Goal: Communication & Community: Answer question/provide support

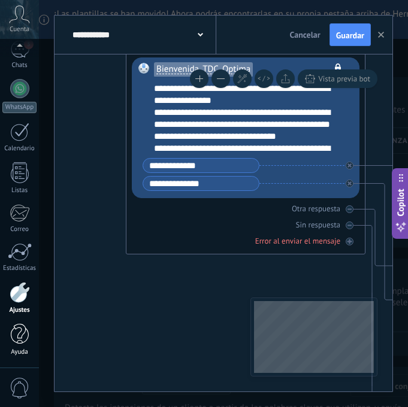
click at [25, 338] on div at bounding box center [20, 334] width 18 height 21
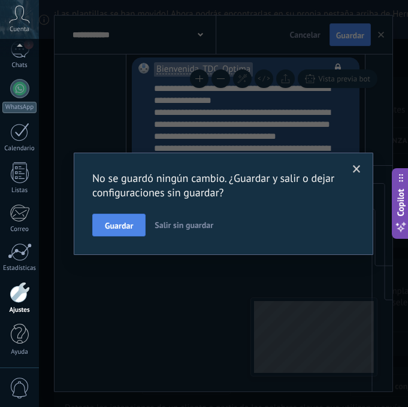
click at [120, 226] on span "Guardar" at bounding box center [119, 226] width 28 height 8
click at [120, 226] on div "No se guardó ningún cambio. ¿Guardar y salir o dejar configuraciones sin guarda…" at bounding box center [223, 203] width 369 height 407
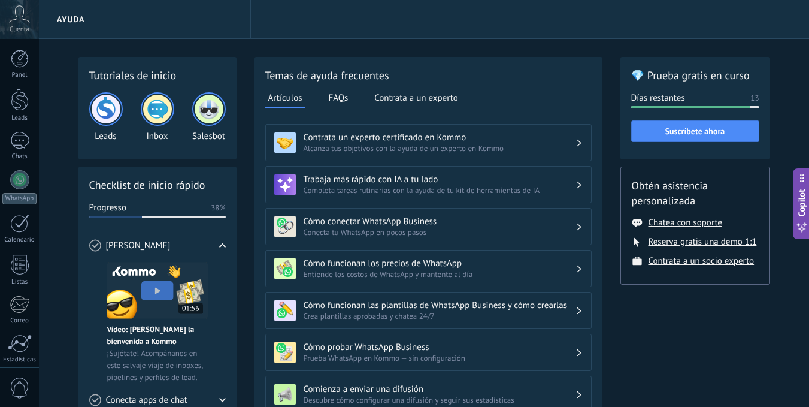
click at [155, 110] on img at bounding box center [157, 109] width 29 height 29
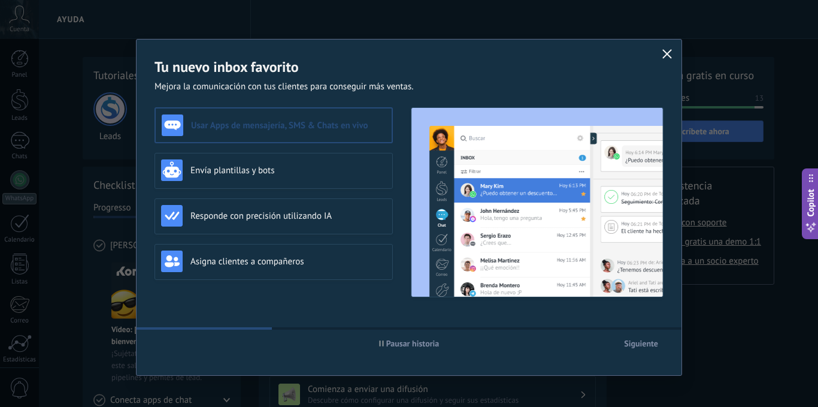
click at [664, 48] on button "button" at bounding box center [668, 54] width 16 height 17
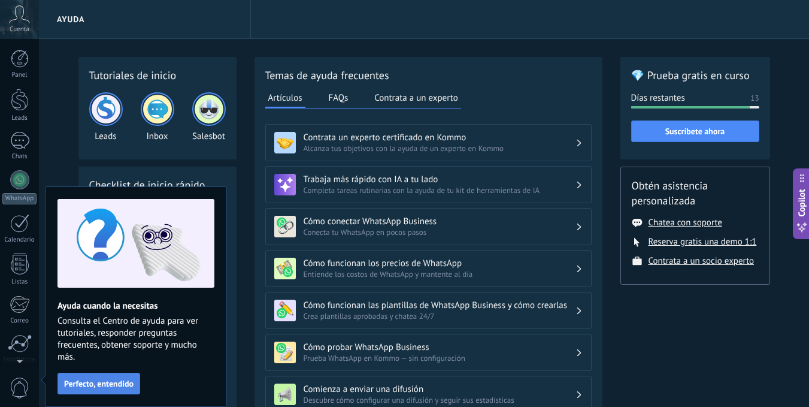
scroll to position [92, 0]
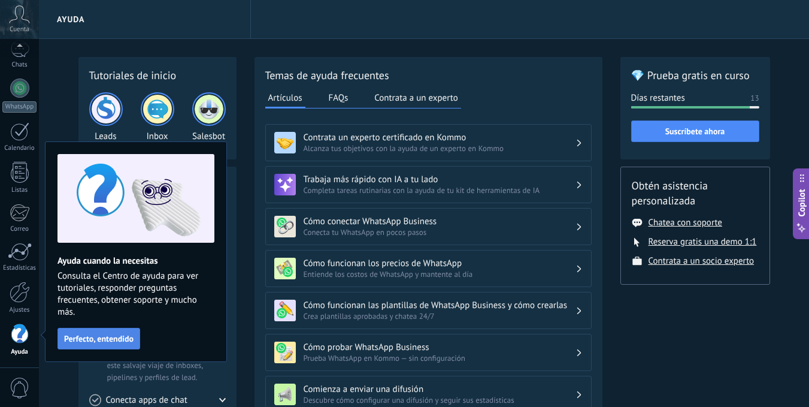
click at [98, 340] on span "Perfecto, entendido" at bounding box center [98, 338] width 69 height 8
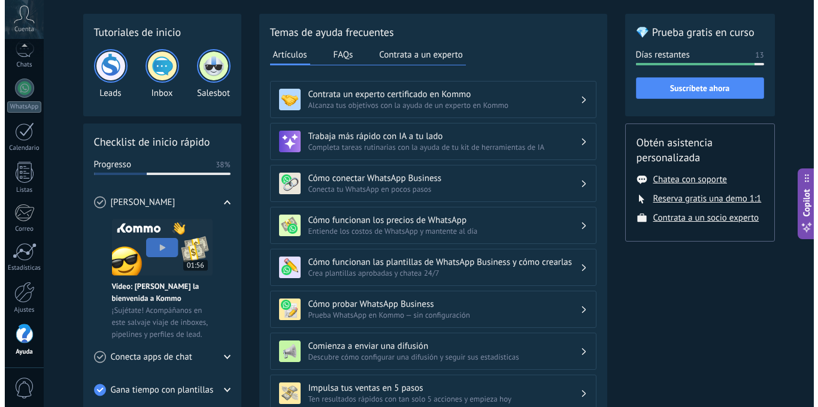
scroll to position [0, 0]
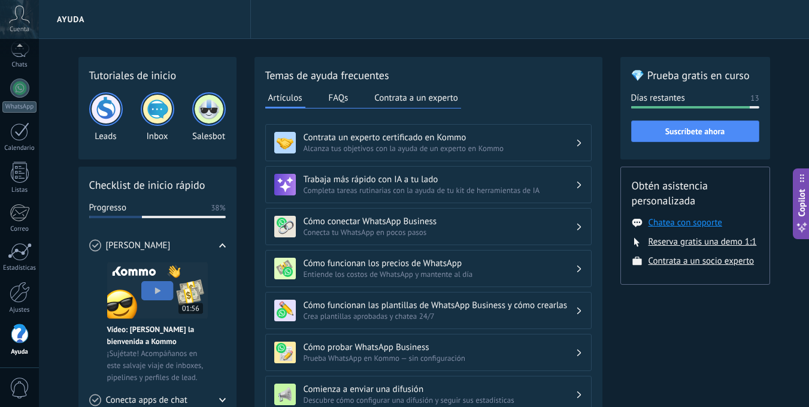
click at [706, 226] on button "Chatea con soporte" at bounding box center [686, 222] width 74 height 11
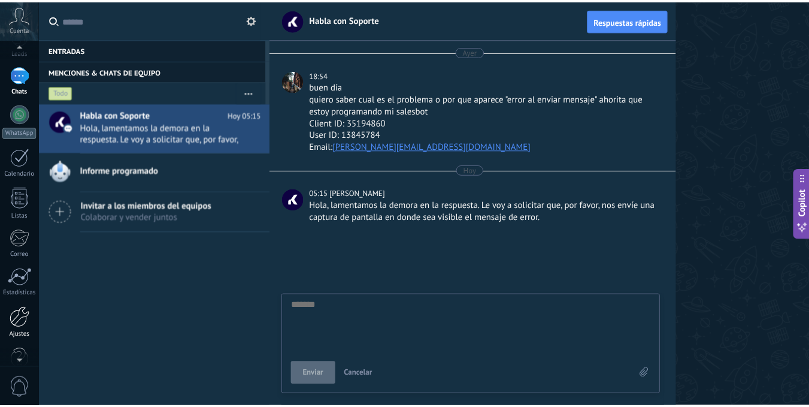
scroll to position [92, 0]
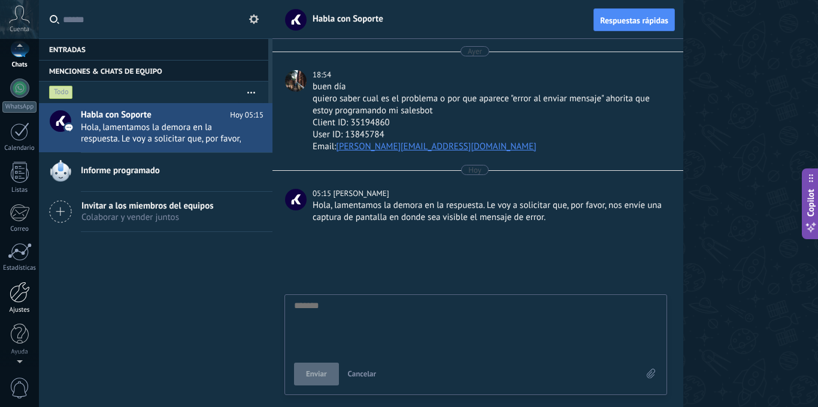
click at [21, 309] on div "Ajustes" at bounding box center [19, 310] width 35 height 8
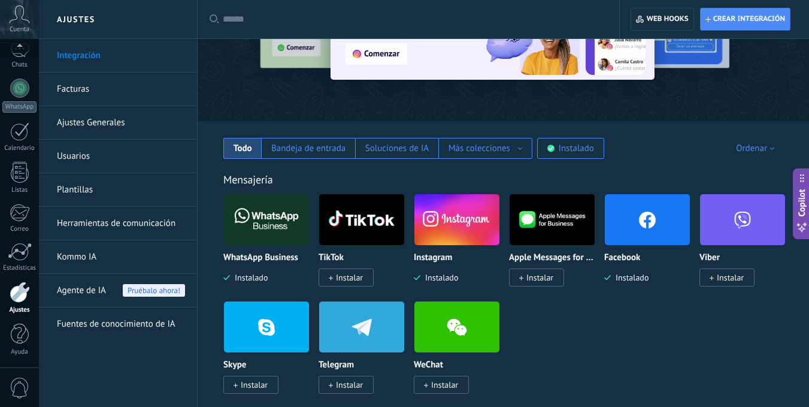
scroll to position [120, 0]
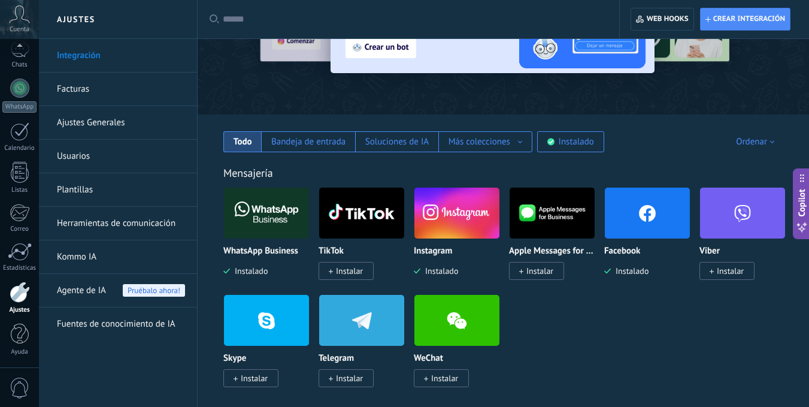
click at [97, 294] on span "Agente de IA" at bounding box center [81, 291] width 49 height 34
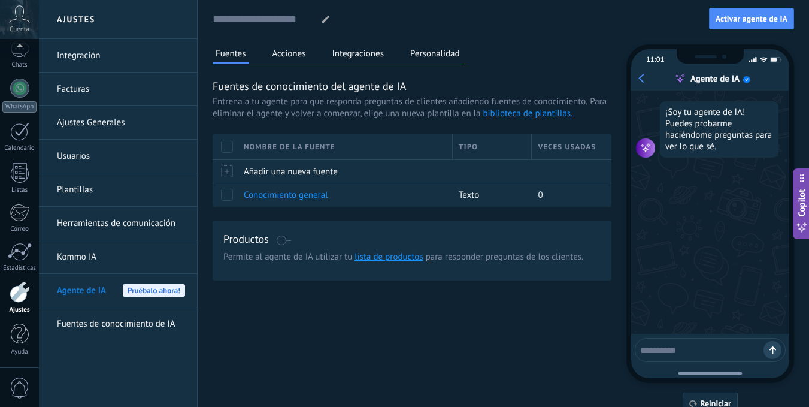
click at [106, 259] on link "Kommo IA" at bounding box center [121, 257] width 128 height 34
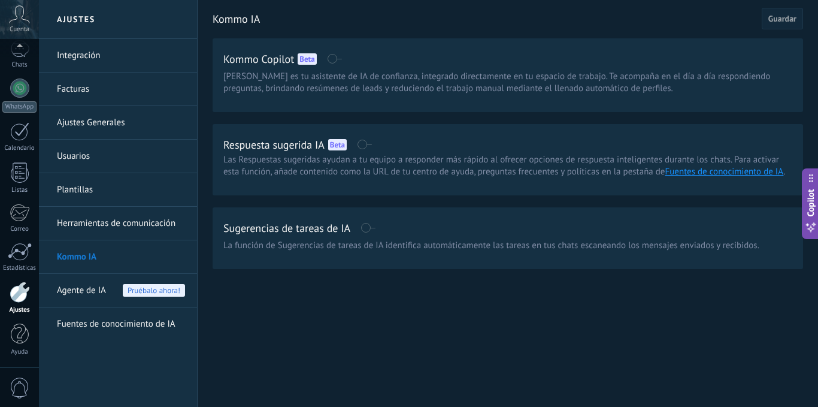
click at [138, 221] on link "Herramientas de comunicación" at bounding box center [121, 224] width 128 height 34
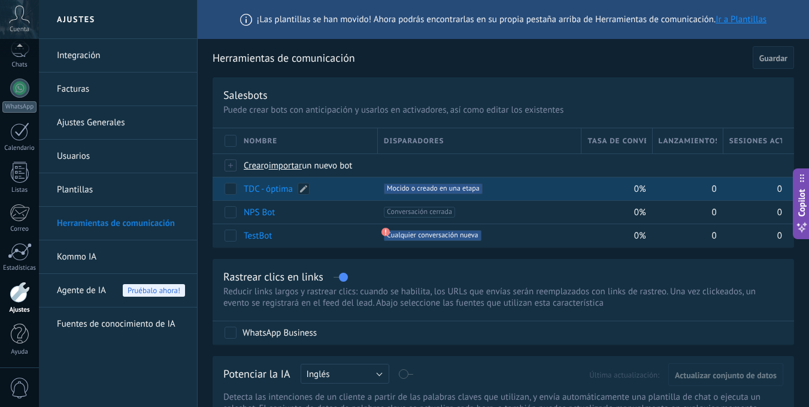
click at [276, 188] on link "TDC - óptima" at bounding box center [268, 188] width 49 height 11
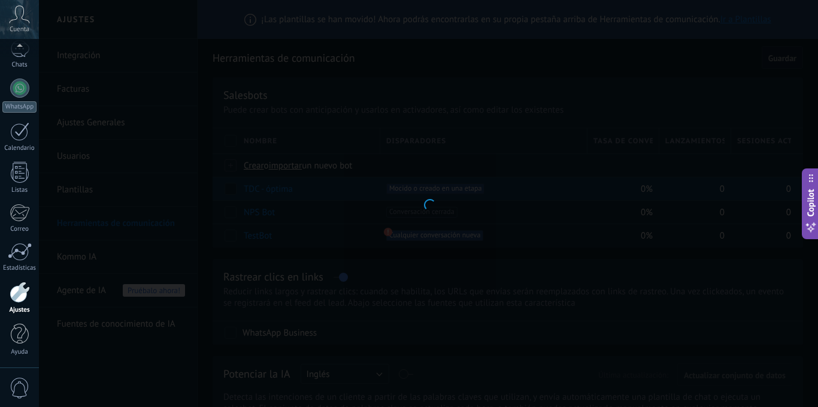
type input "**********"
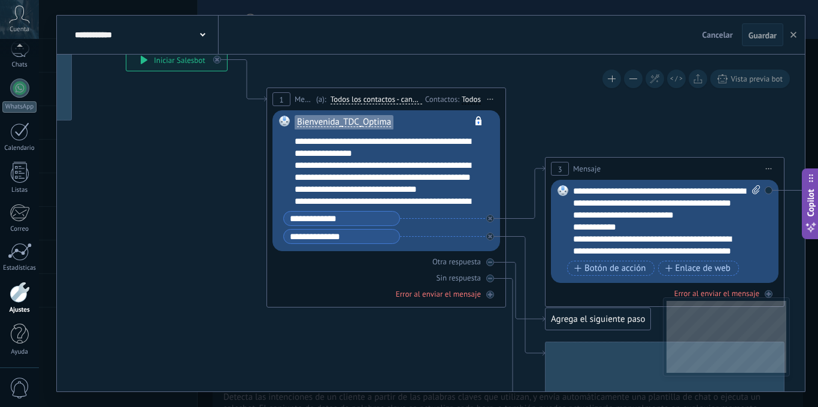
drag, startPoint x: 368, startPoint y: 301, endPoint x: 194, endPoint y: 229, distance: 189.1
click at [194, 229] on icon at bounding box center [733, 351] width 1815 height 1204
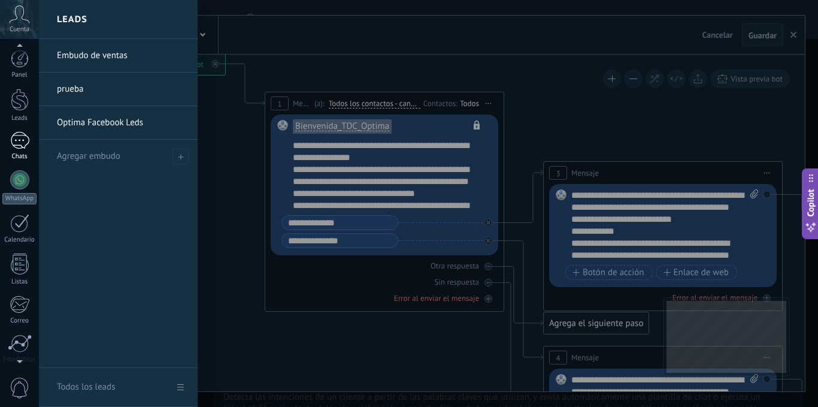
click at [24, 138] on div at bounding box center [19, 140] width 19 height 17
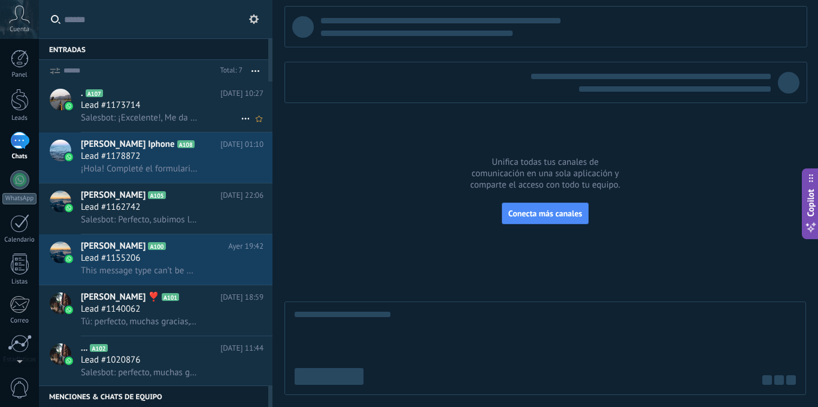
click at [191, 108] on div "Lead #1173714" at bounding box center [172, 105] width 183 height 12
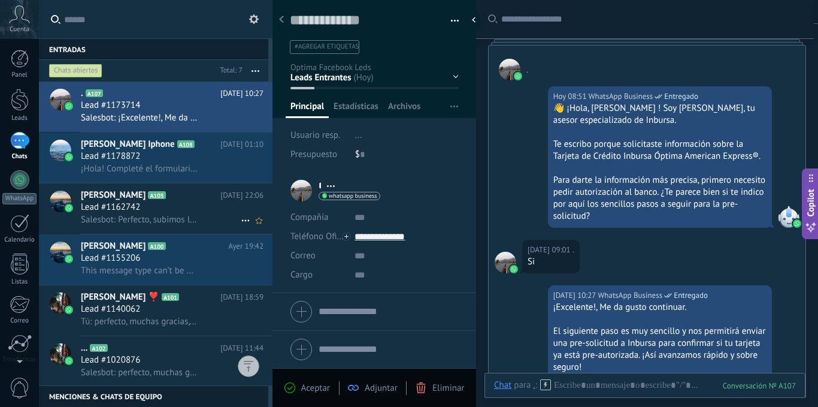
scroll to position [92, 0]
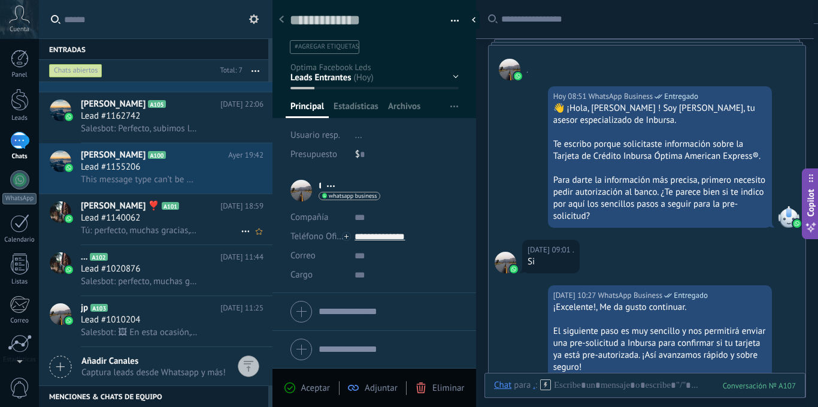
click at [174, 218] on div "Lead #1140062" at bounding box center [172, 218] width 183 height 12
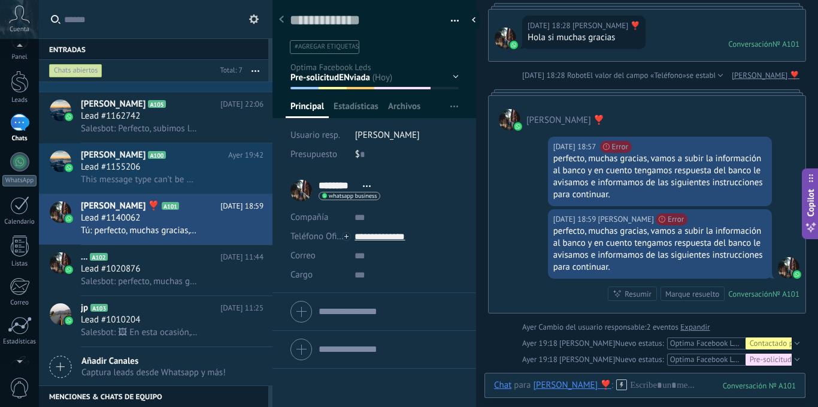
scroll to position [31, 0]
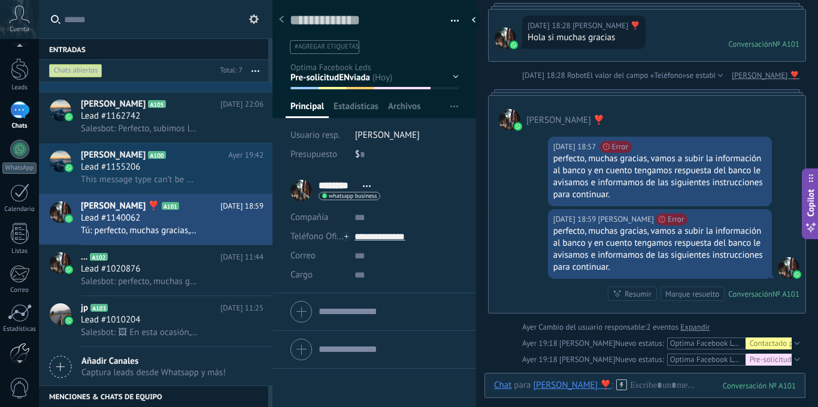
click at [20, 344] on div at bounding box center [20, 353] width 20 height 21
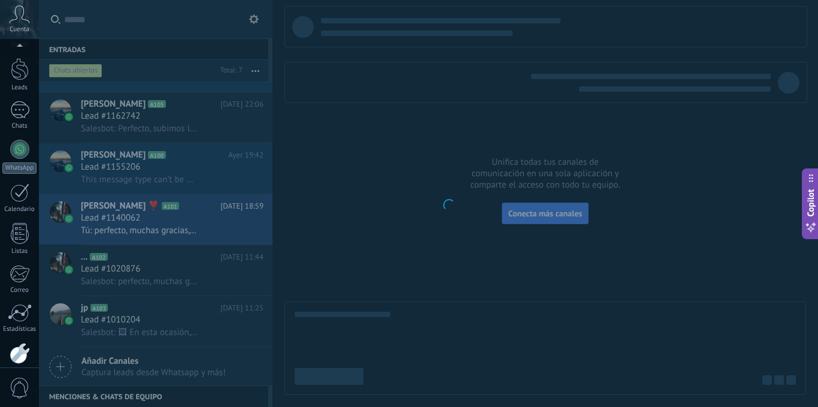
scroll to position [92, 0]
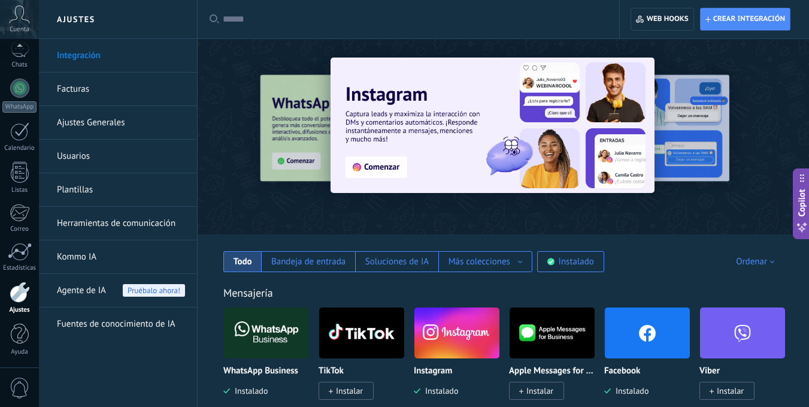
click at [122, 325] on link "Fuentes de conocimiento de IA" at bounding box center [121, 324] width 128 height 34
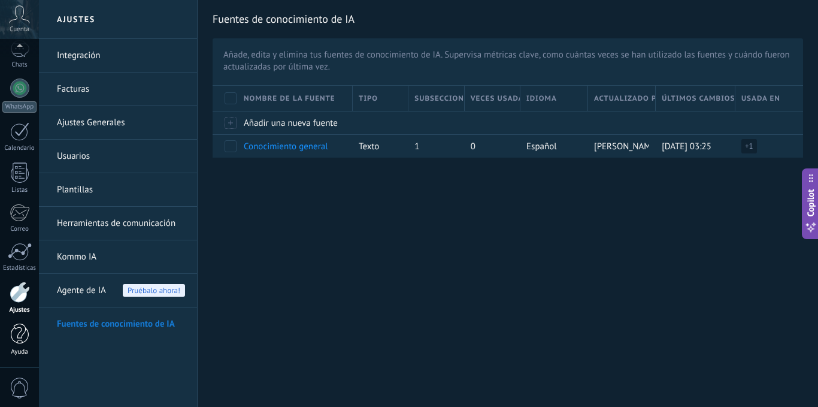
click at [12, 335] on div at bounding box center [20, 334] width 18 height 21
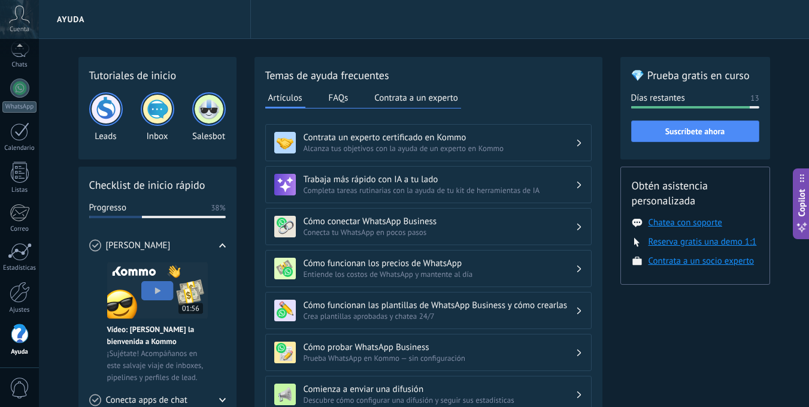
click at [699, 222] on button "Chatea con soporte" at bounding box center [686, 222] width 74 height 11
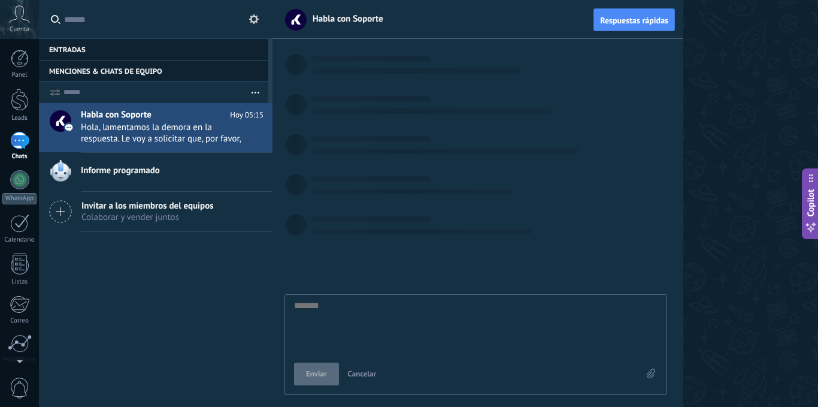
scroll to position [11, 0]
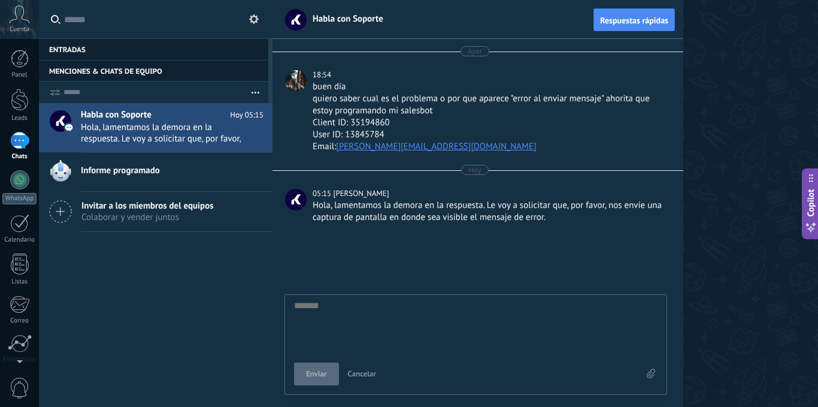
click at [354, 322] on textarea at bounding box center [476, 325] width 364 height 49
click at [651, 370] on use at bounding box center [651, 373] width 8 height 10
click at [0, 0] on input "file" at bounding box center [0, 0] width 0 height 0
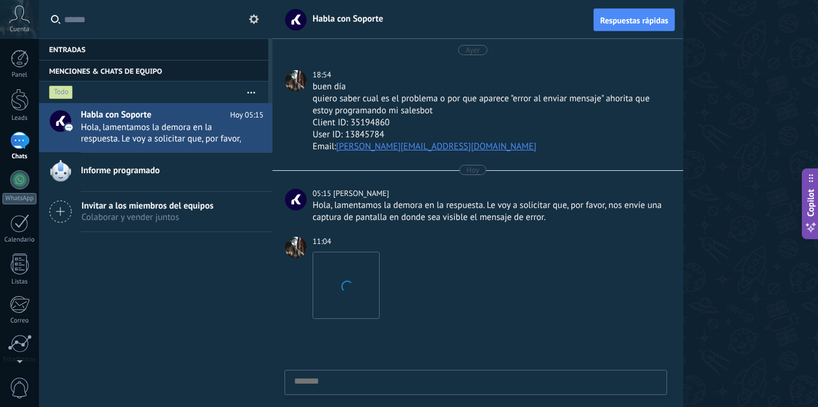
scroll to position [56, 0]
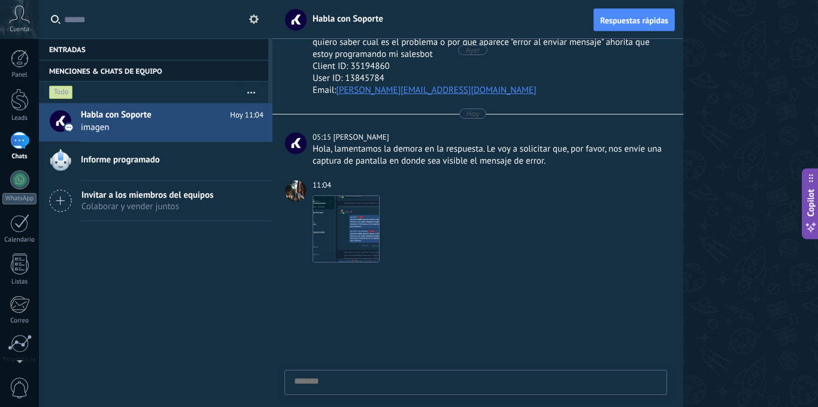
click at [353, 372] on div "Enviar Cancelar" at bounding box center [476, 382] width 382 height 24
type textarea "*******"
click at [653, 377] on icon at bounding box center [651, 373] width 8 height 10
click at [0, 0] on input "file" at bounding box center [0, 0] width 0 height 0
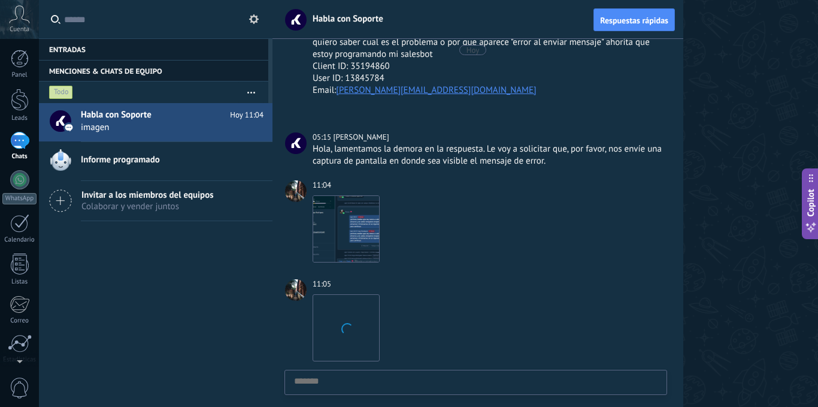
scroll to position [155, 0]
